Goal: Task Accomplishment & Management: Use online tool/utility

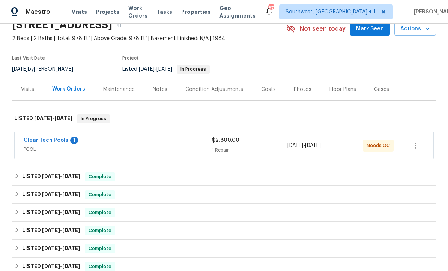
scroll to position [34, 0]
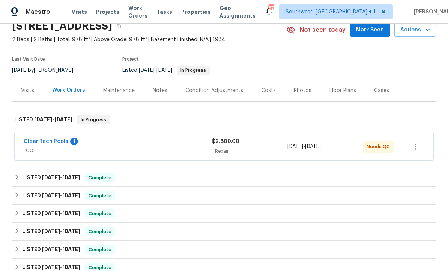
click at [36, 141] on link "Clear Tech Pools" at bounding box center [46, 141] width 45 height 5
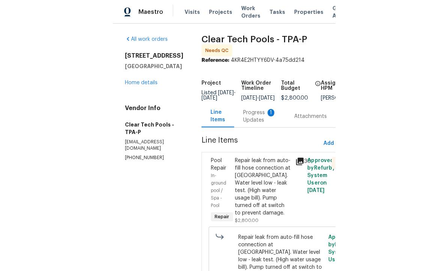
scroll to position [4, 0]
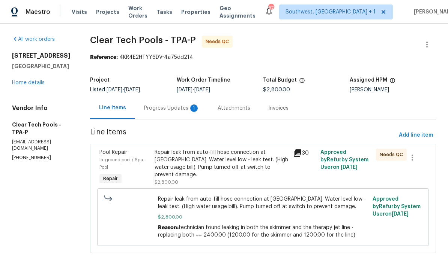
click at [162, 106] on div "Progress Updates 1" at bounding box center [171, 108] width 55 height 7
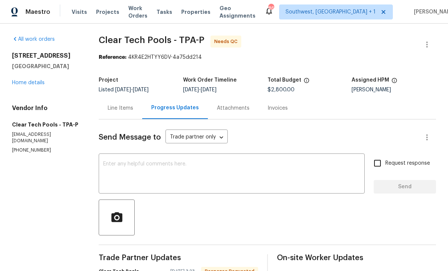
click at [110, 106] on div "Line Items" at bounding box center [120, 108] width 25 height 7
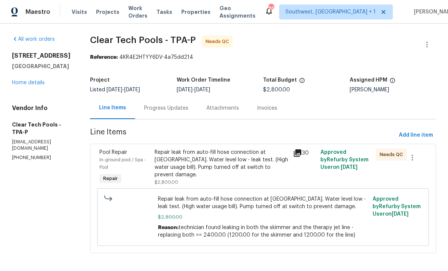
click at [254, 160] on div "Repair leak from auto-fill hose connection at [GEOGRAPHIC_DATA]. Water level lo…" at bounding box center [220, 164] width 133 height 30
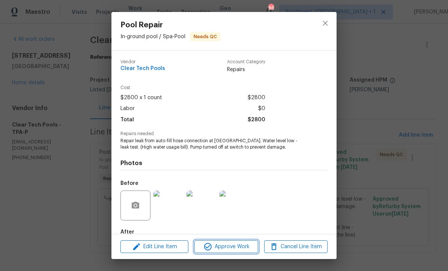
click at [243, 248] on span "Approve Work" at bounding box center [225, 247] width 59 height 9
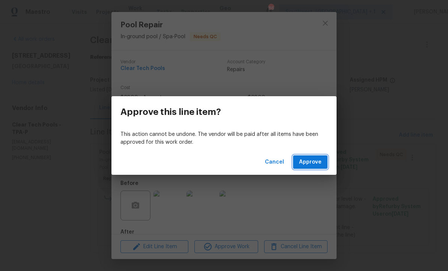
click at [318, 165] on span "Approve" at bounding box center [310, 162] width 22 height 9
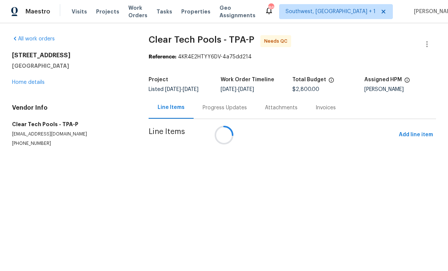
scroll to position [0, 0]
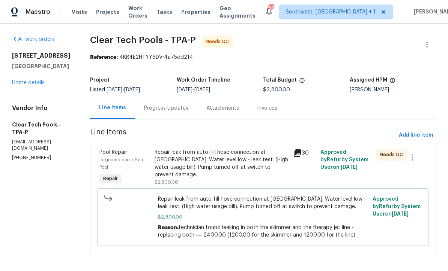
click at [237, 180] on div "Repair leak from auto-fill hose connection at hosebib. Water level low - leak t…" at bounding box center [220, 167] width 133 height 37
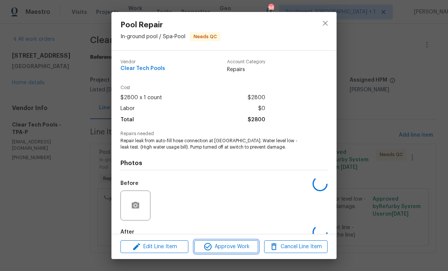
click at [230, 253] on button "Approve Work" at bounding box center [225, 247] width 63 height 13
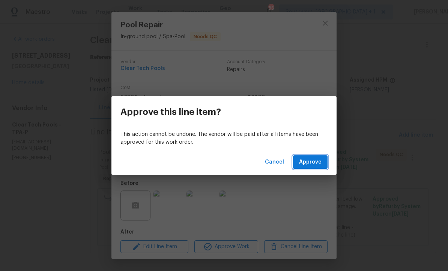
click at [313, 164] on span "Approve" at bounding box center [310, 162] width 22 height 9
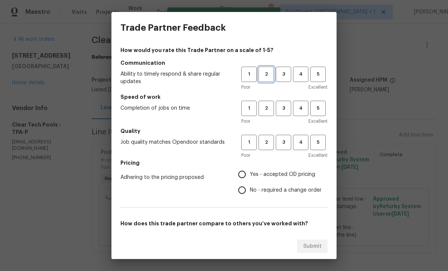
click at [266, 76] on span "2" at bounding box center [266, 74] width 14 height 9
click at [265, 109] on span "2" at bounding box center [266, 108] width 14 height 9
click at [287, 148] on button "3" at bounding box center [282, 142] width 15 height 15
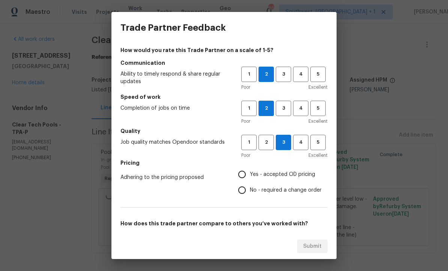
click at [244, 172] on input "Yes - accepted OD pricing" at bounding box center [242, 175] width 16 height 16
radio input "true"
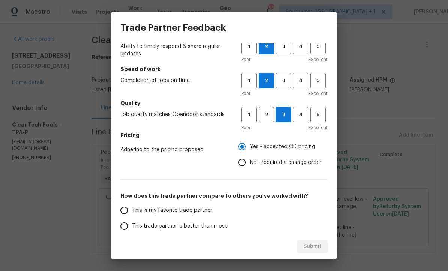
scroll to position [75, 0]
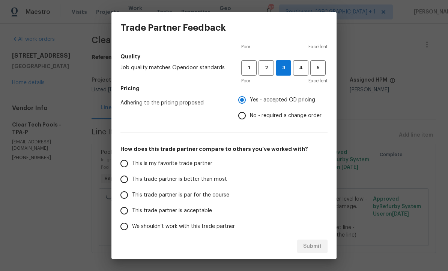
click at [120, 191] on input "This trade partner is par for the course" at bounding box center [124, 195] width 16 height 16
click at [311, 252] on button "Submit" at bounding box center [312, 247] width 30 height 14
radio input "true"
